Goal: Use online tool/utility: Utilize a website feature to perform a specific function

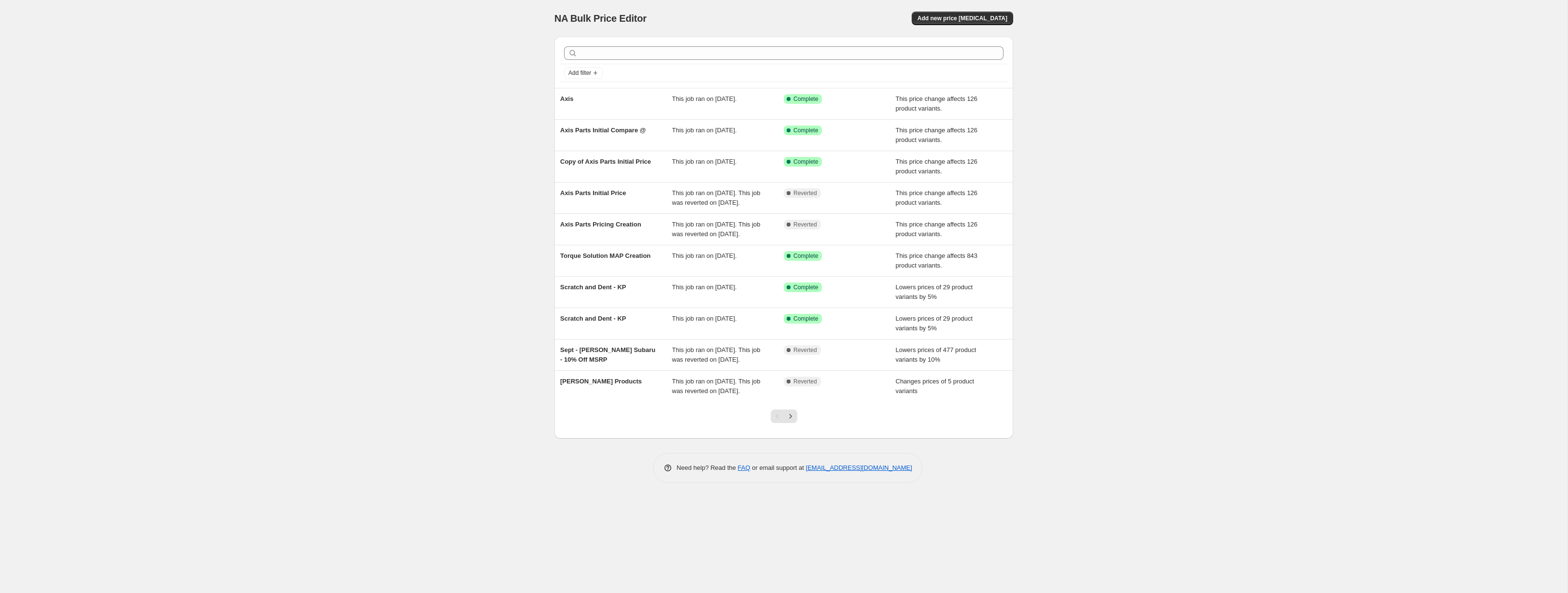
click at [1293, 156] on div "NA Bulk Price Editor. This page is ready NA Bulk Price Editor Add new price [ME…" at bounding box center [783, 296] width 1567 height 593
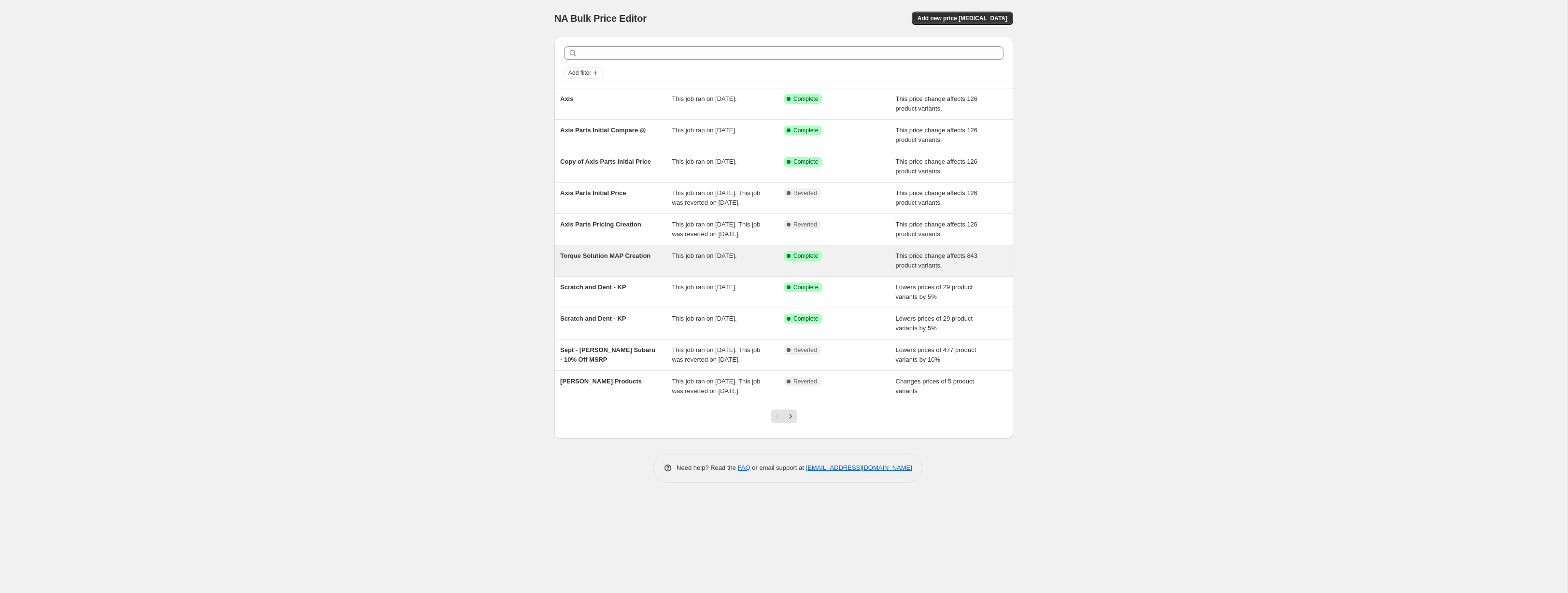
click at [617, 270] on div "Torque Solution MAP Creation" at bounding box center [616, 261] width 112 height 19
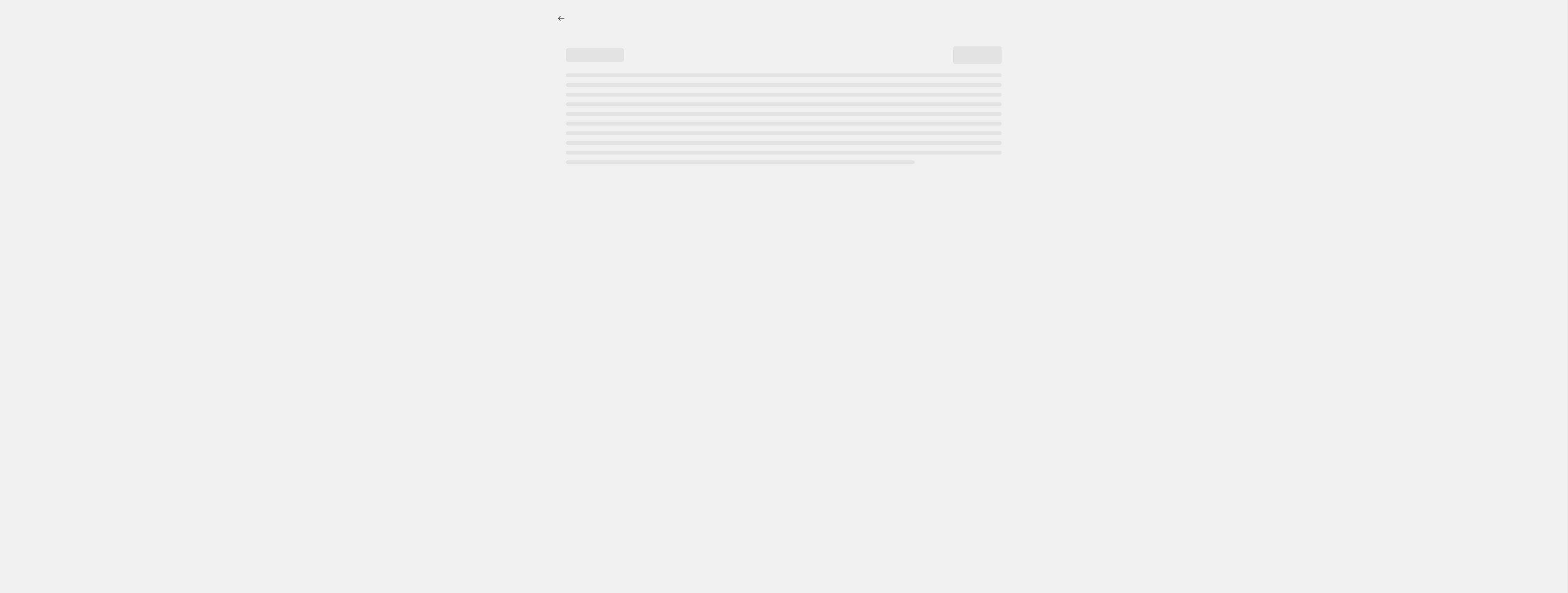
select select "pcap"
select select "no_change"
select select "vendor"
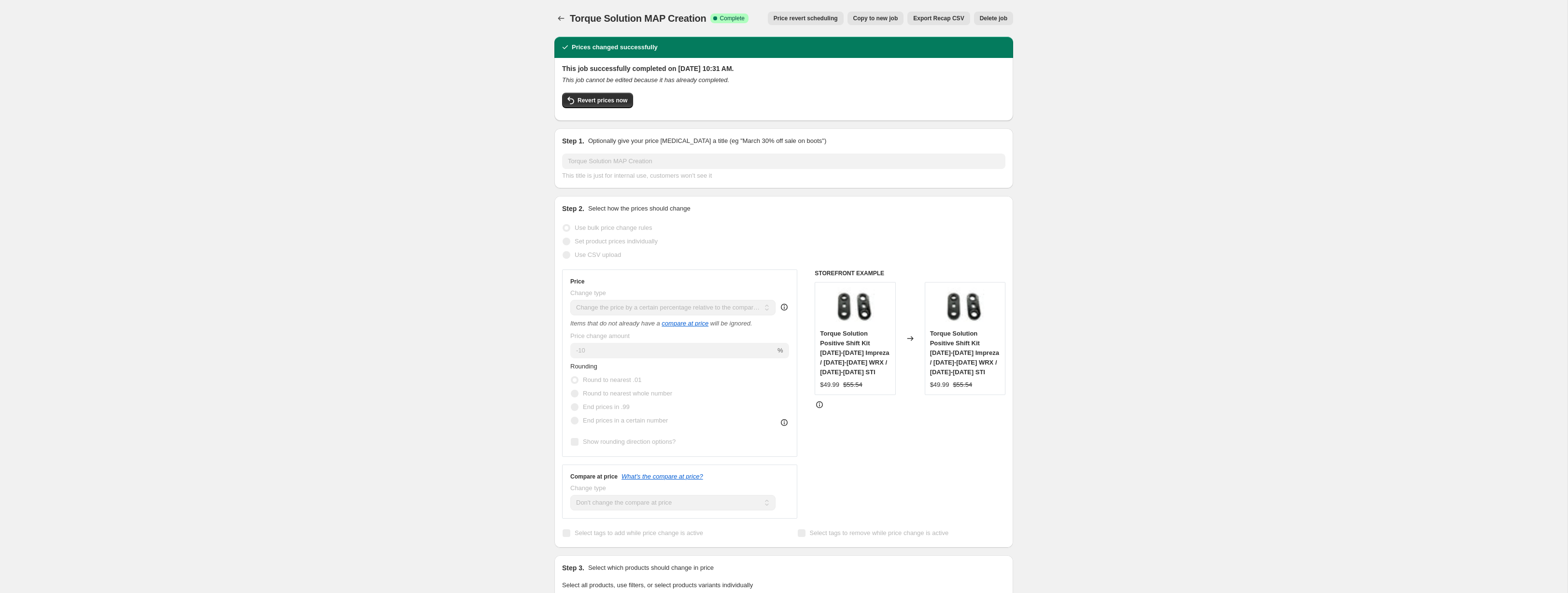
click at [223, 51] on div "Torque Solution MAP Creation. This page is ready Torque Solution MAP Creation S…" at bounding box center [783, 591] width 1567 height 1182
